Goal: Information Seeking & Learning: Find specific fact

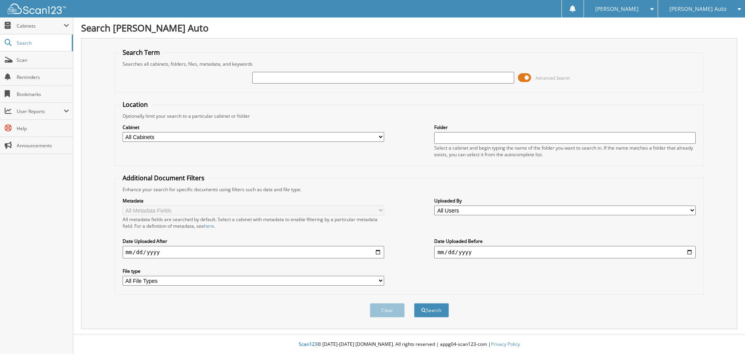
paste input "2S25632A"
type input "2S25632A"
click at [436, 311] on button "Search" at bounding box center [431, 310] width 35 height 14
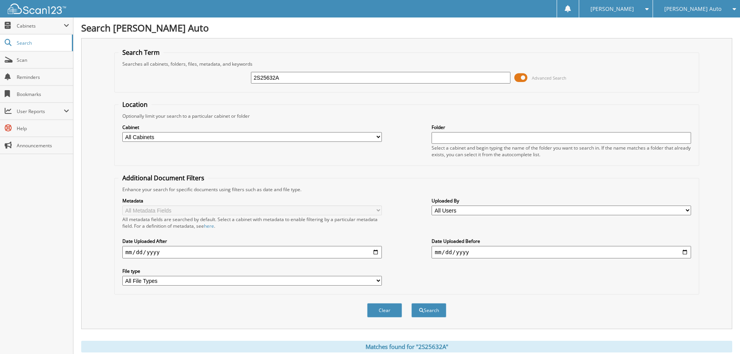
click at [520, 79] on span at bounding box center [520, 78] width 13 height 12
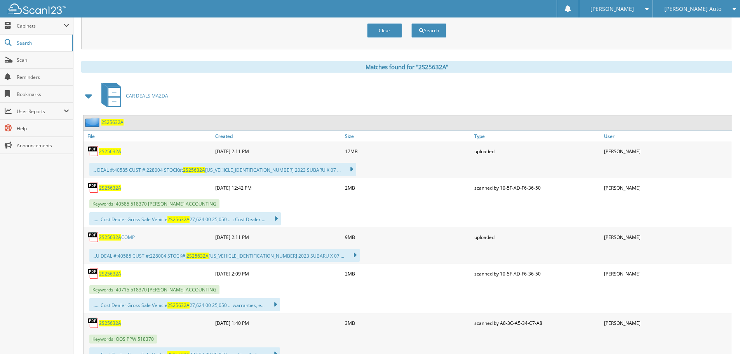
scroll to position [116, 0]
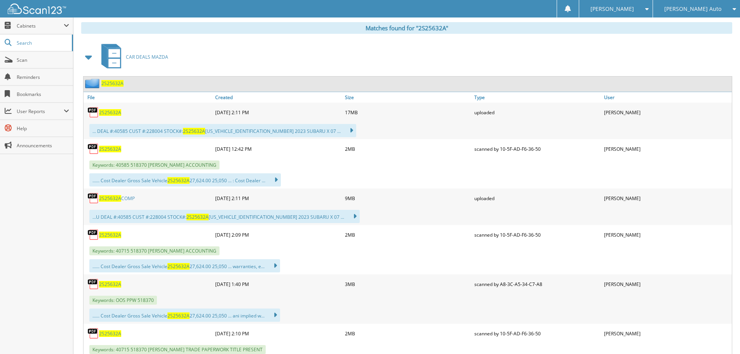
click at [116, 195] on span "2S25632A" at bounding box center [110, 198] width 22 height 7
